Goal: Transaction & Acquisition: Obtain resource

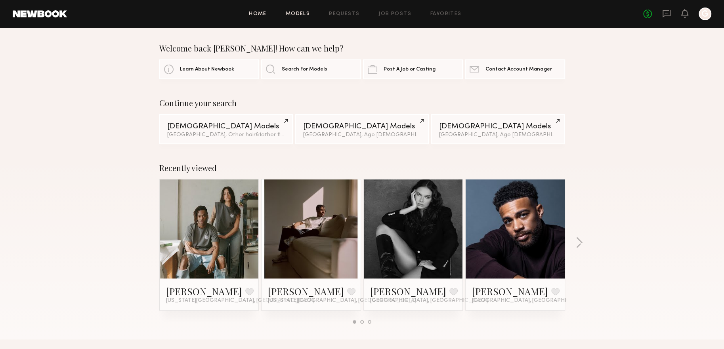
click at [306, 13] on link "Models" at bounding box center [298, 13] width 24 height 5
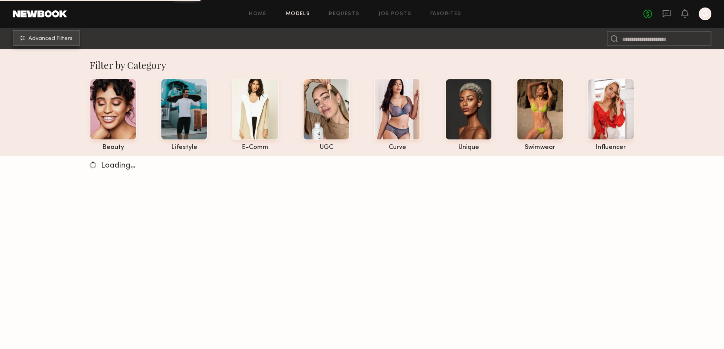
click at [71, 39] on span "Advanced Filters" at bounding box center [51, 39] width 44 height 6
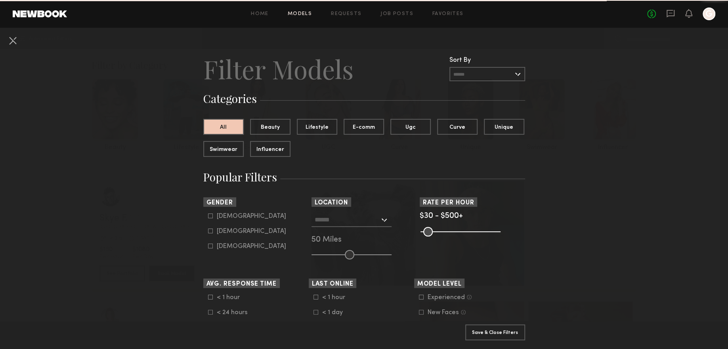
click at [209, 232] on icon at bounding box center [210, 231] width 5 height 5
type input "**"
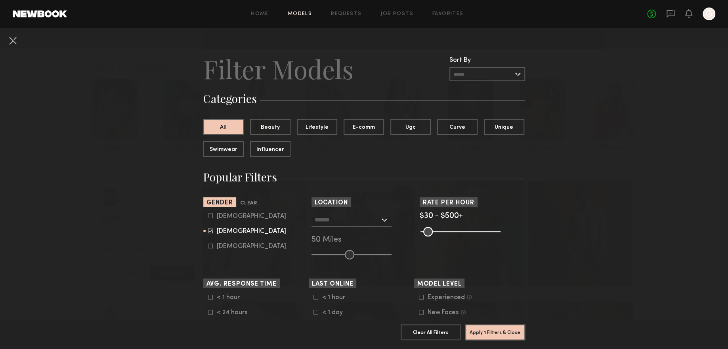
click at [331, 221] on input "text" at bounding box center [347, 219] width 65 height 13
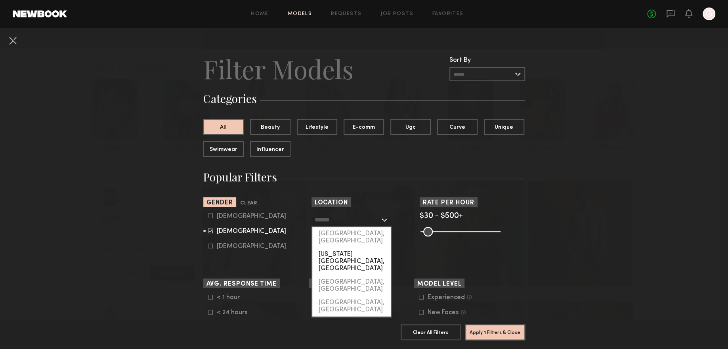
click at [339, 248] on div "[US_STATE][GEOGRAPHIC_DATA], [GEOGRAPHIC_DATA]" at bounding box center [351, 262] width 79 height 28
type input "**********"
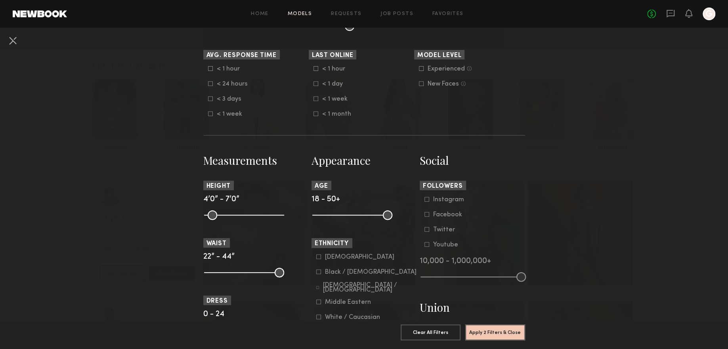
scroll to position [232, 0]
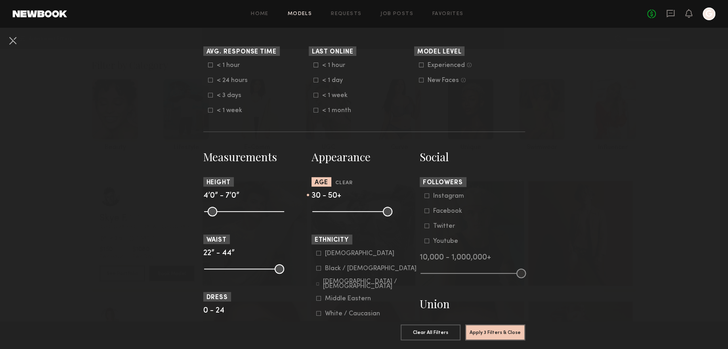
drag, startPoint x: 314, startPoint y: 214, endPoint x: 342, endPoint y: 215, distance: 28.2
type input "**"
click at [342, 215] on input "range" at bounding box center [352, 212] width 80 height 10
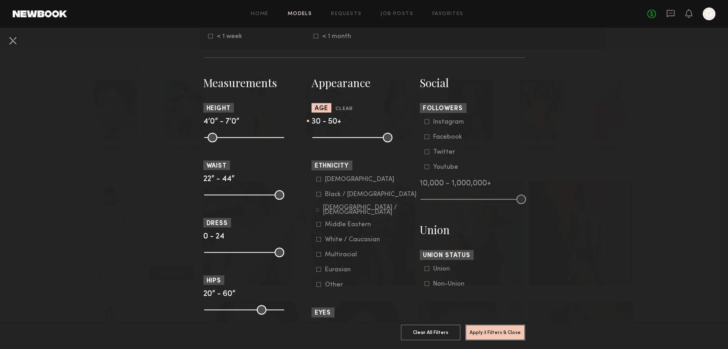
scroll to position [334, 0]
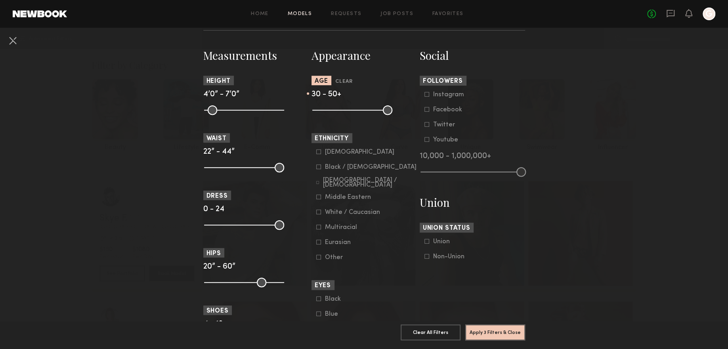
click at [316, 213] on icon at bounding box center [318, 212] width 5 height 5
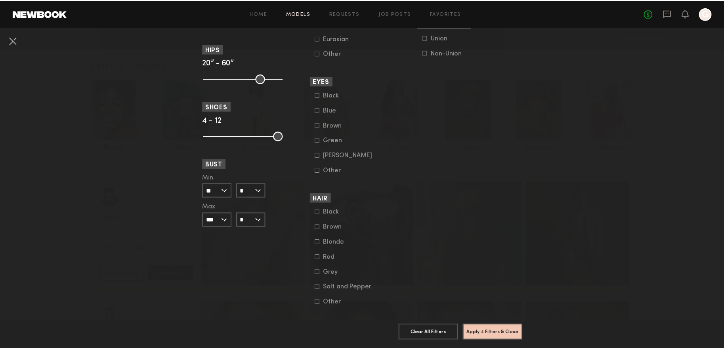
scroll to position [559, 0]
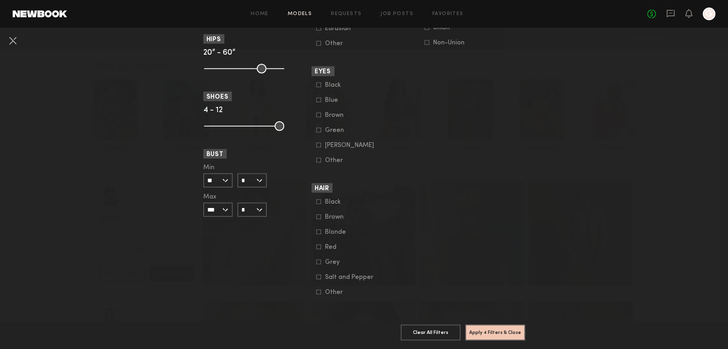
click at [317, 260] on icon at bounding box center [318, 262] width 5 height 5
click at [317, 275] on icon at bounding box center [318, 277] width 5 height 5
click at [507, 331] on button "Apply 5 Filters & Close" at bounding box center [496, 332] width 60 height 16
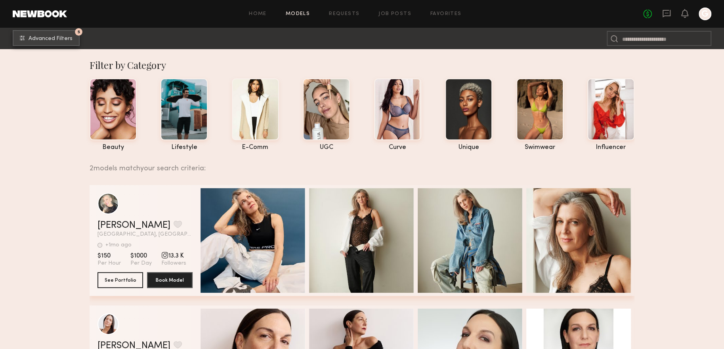
click at [62, 40] on span "Advanced Filters" at bounding box center [51, 39] width 44 height 6
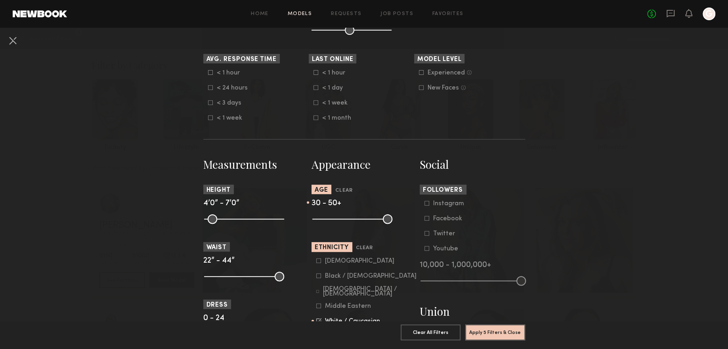
scroll to position [258, 0]
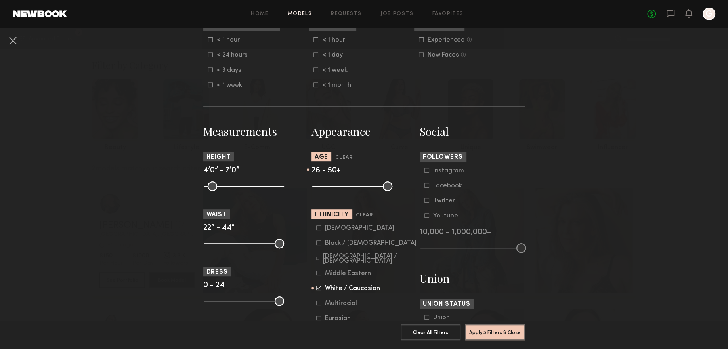
drag, startPoint x: 343, startPoint y: 187, endPoint x: 332, endPoint y: 186, distance: 10.3
type input "**"
click at [332, 186] on input "range" at bounding box center [352, 187] width 80 height 10
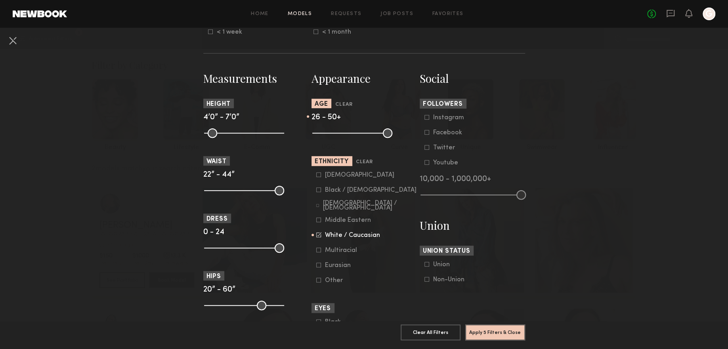
scroll to position [341, 0]
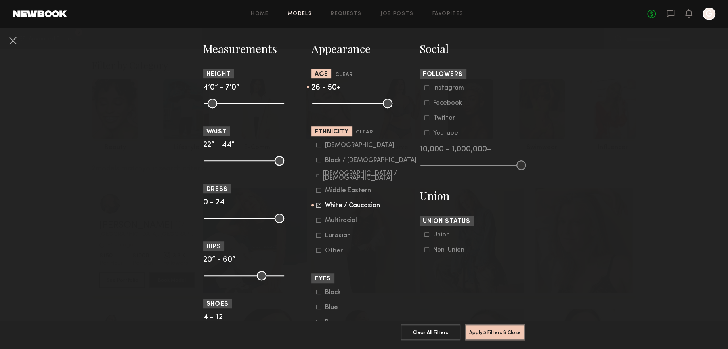
click at [318, 223] on icon at bounding box center [318, 220] width 5 height 5
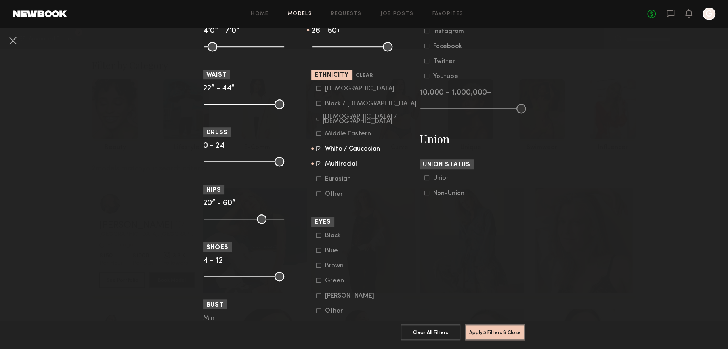
scroll to position [424, 0]
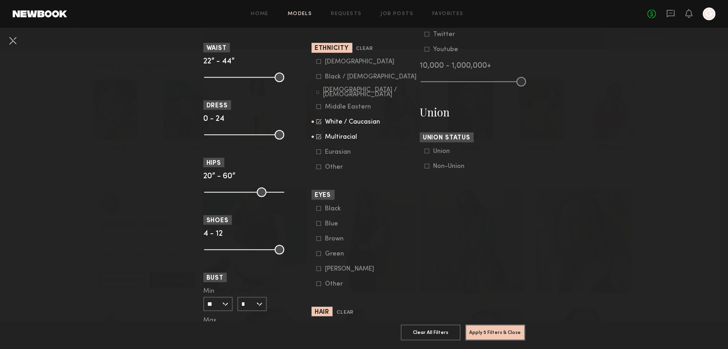
click at [317, 169] on icon at bounding box center [318, 167] width 5 height 5
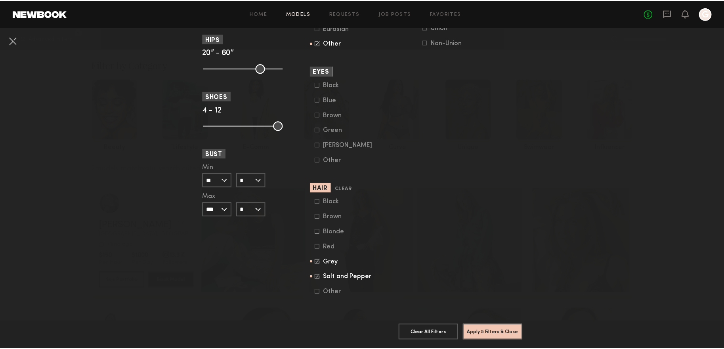
scroll to position [559, 0]
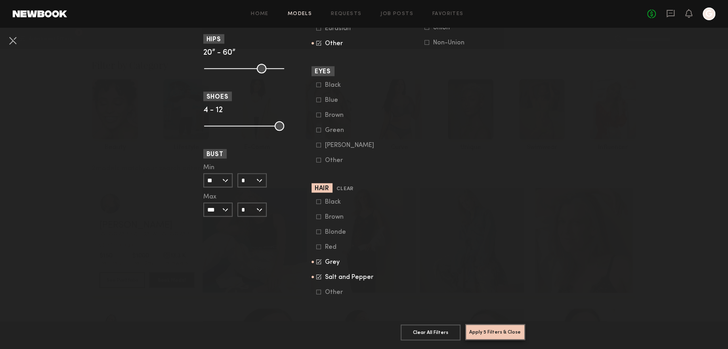
click at [508, 324] on button "Apply 5 Filters & Close" at bounding box center [496, 332] width 60 height 16
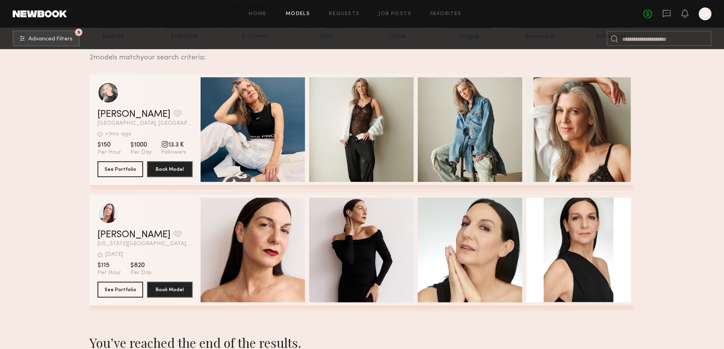
scroll to position [57, 0]
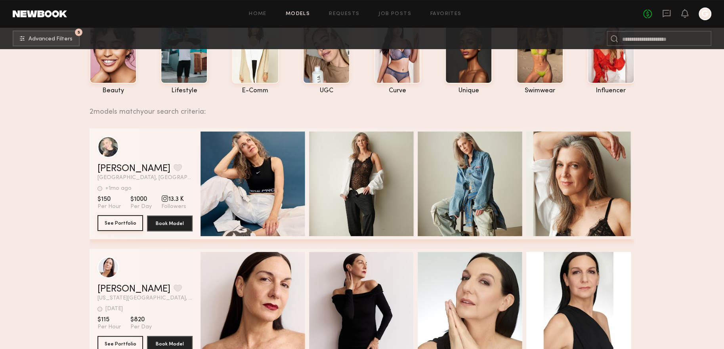
click at [121, 224] on button "See Portfolio" at bounding box center [121, 223] width 46 height 16
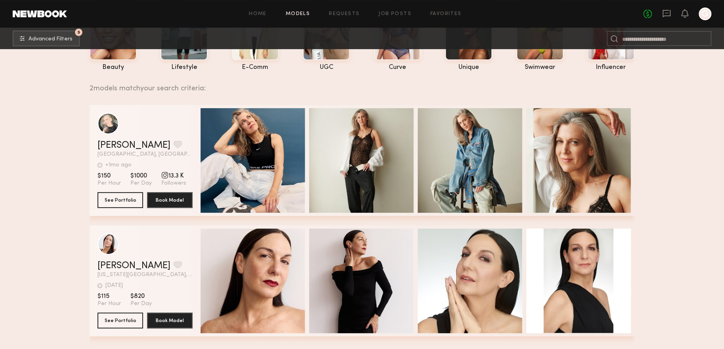
scroll to position [64, 0]
